Goal: Find specific page/section: Find specific page/section

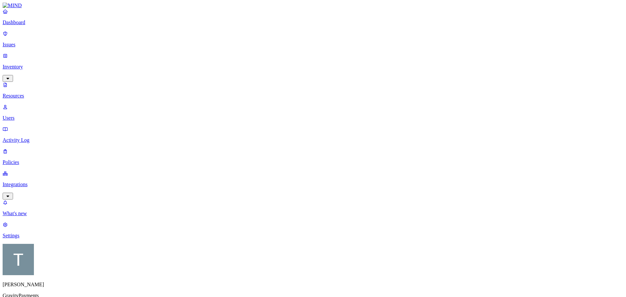
scroll to position [157, 0]
click at [26, 42] on p "Issues" at bounding box center [313, 45] width 620 height 6
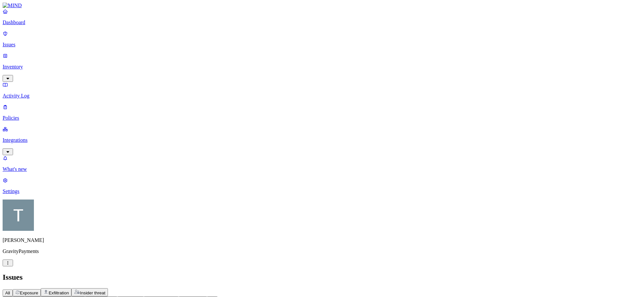
click at [33, 64] on p "Inventory" at bounding box center [313, 67] width 620 height 6
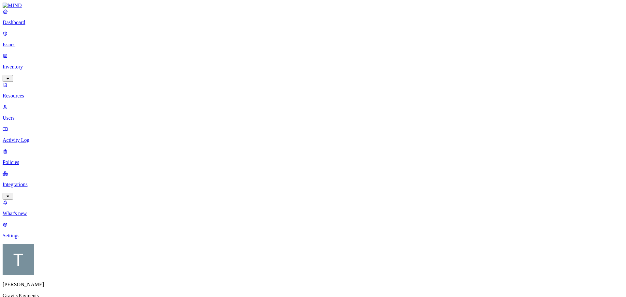
scroll to position [157, 0]
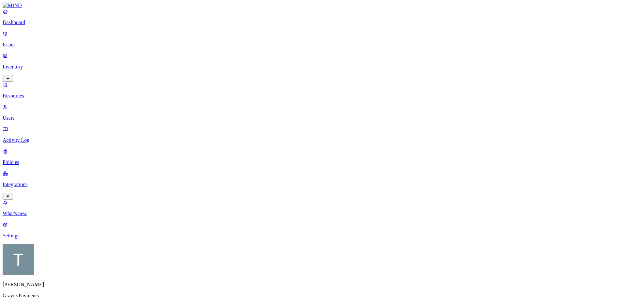
drag, startPoint x: 437, startPoint y: 7, endPoint x: 440, endPoint y: 9, distance: 3.8
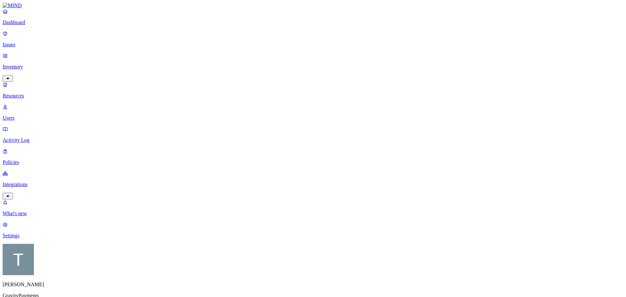
click at [28, 42] on p "Issues" at bounding box center [313, 45] width 620 height 6
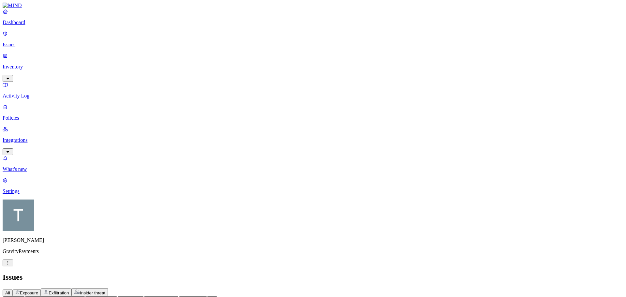
click at [28, 64] on p "Inventory" at bounding box center [313, 67] width 620 height 6
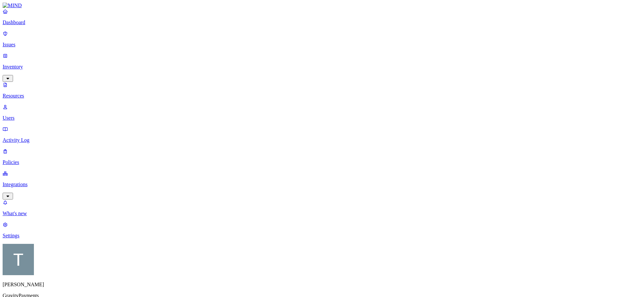
click at [30, 137] on p "Activity Log" at bounding box center [313, 140] width 620 height 6
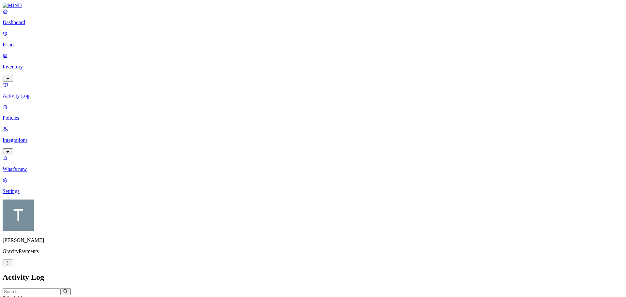
click at [23, 115] on p "Policies" at bounding box center [313, 118] width 620 height 6
click at [25, 64] on p "Inventory" at bounding box center [313, 67] width 620 height 6
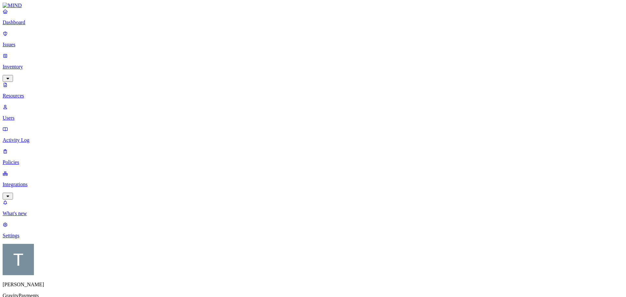
scroll to position [27, 0]
click at [25, 25] on p "Dashboard" at bounding box center [313, 23] width 620 height 6
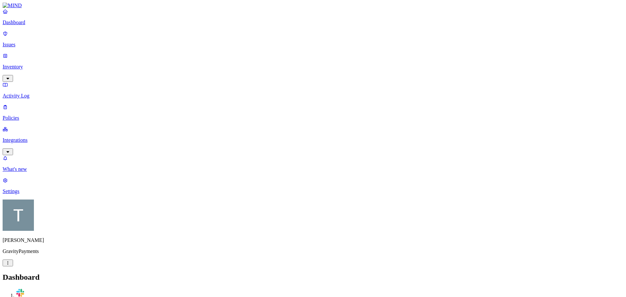
click at [24, 93] on p "Activity Log" at bounding box center [313, 96] width 620 height 6
click at [24, 115] on p "Policies" at bounding box center [313, 118] width 620 height 6
click at [22, 64] on p "Inventory" at bounding box center [313, 67] width 620 height 6
